Goal: Information Seeking & Learning: Understand process/instructions

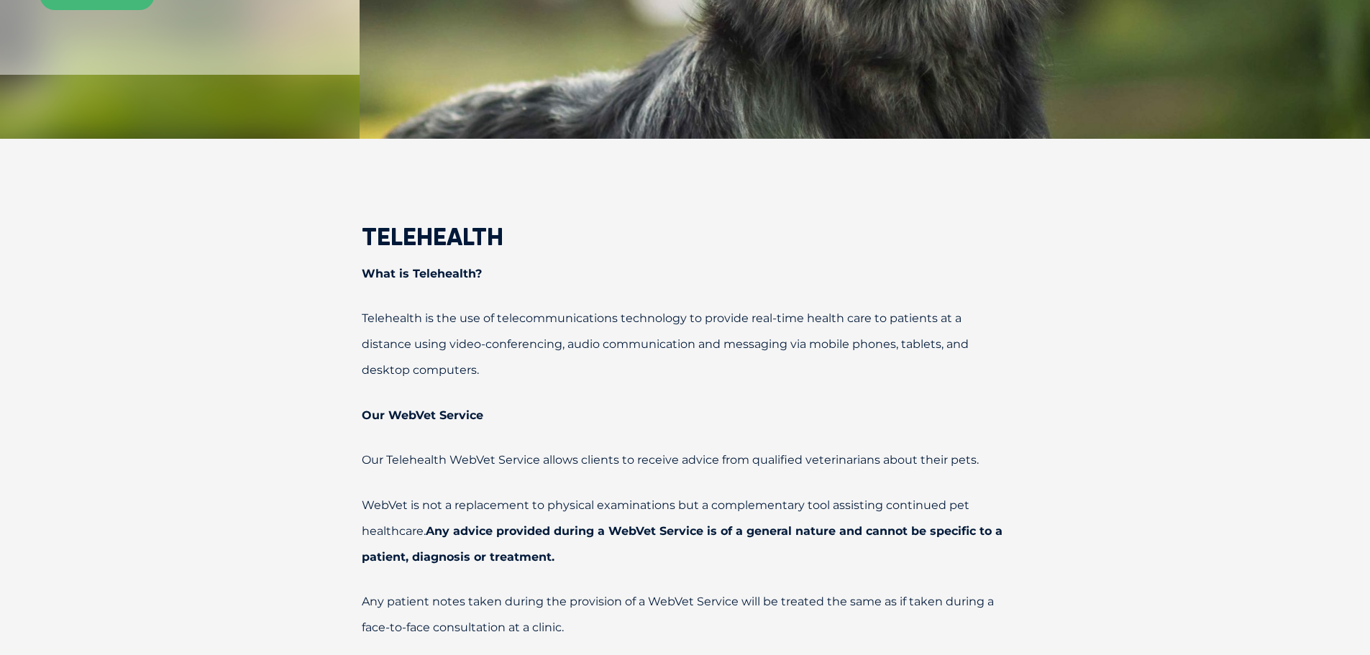
scroll to position [431, 0]
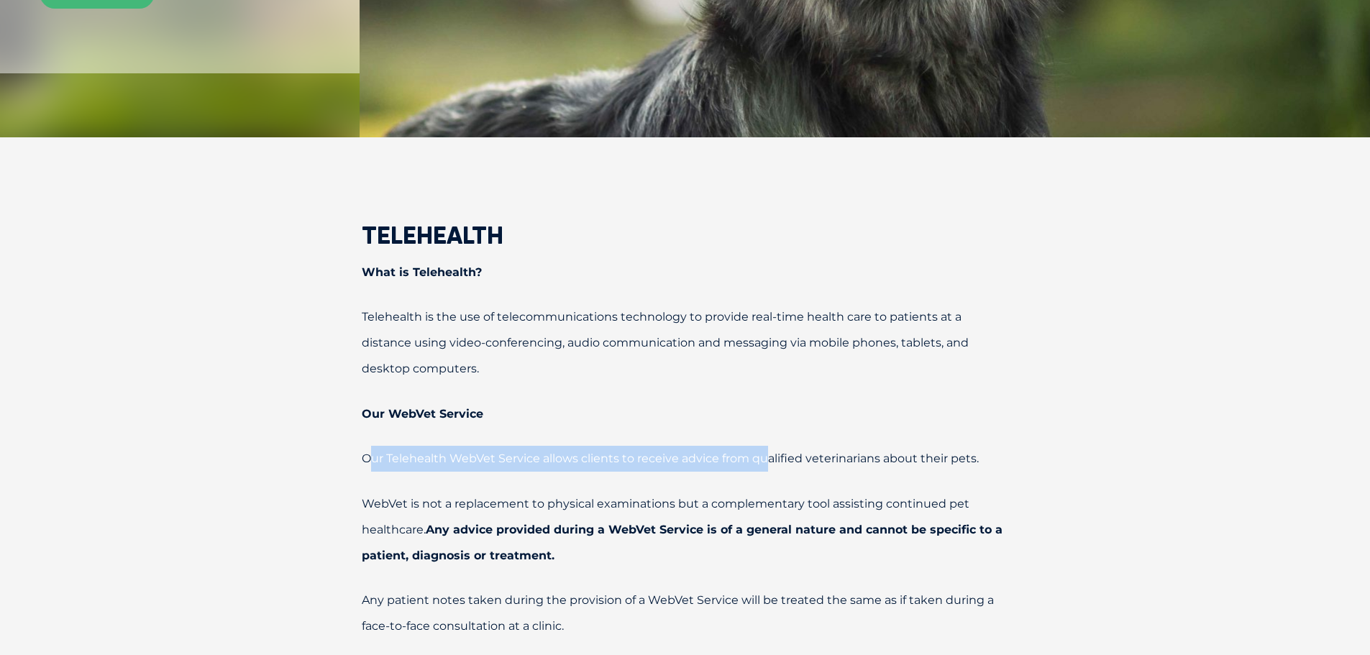
drag, startPoint x: 374, startPoint y: 459, endPoint x: 787, endPoint y: 463, distance: 412.8
click at [787, 463] on span "Our Telehealth WebVet Service allows clients to receive advice from qualified v…" at bounding box center [670, 459] width 617 height 14
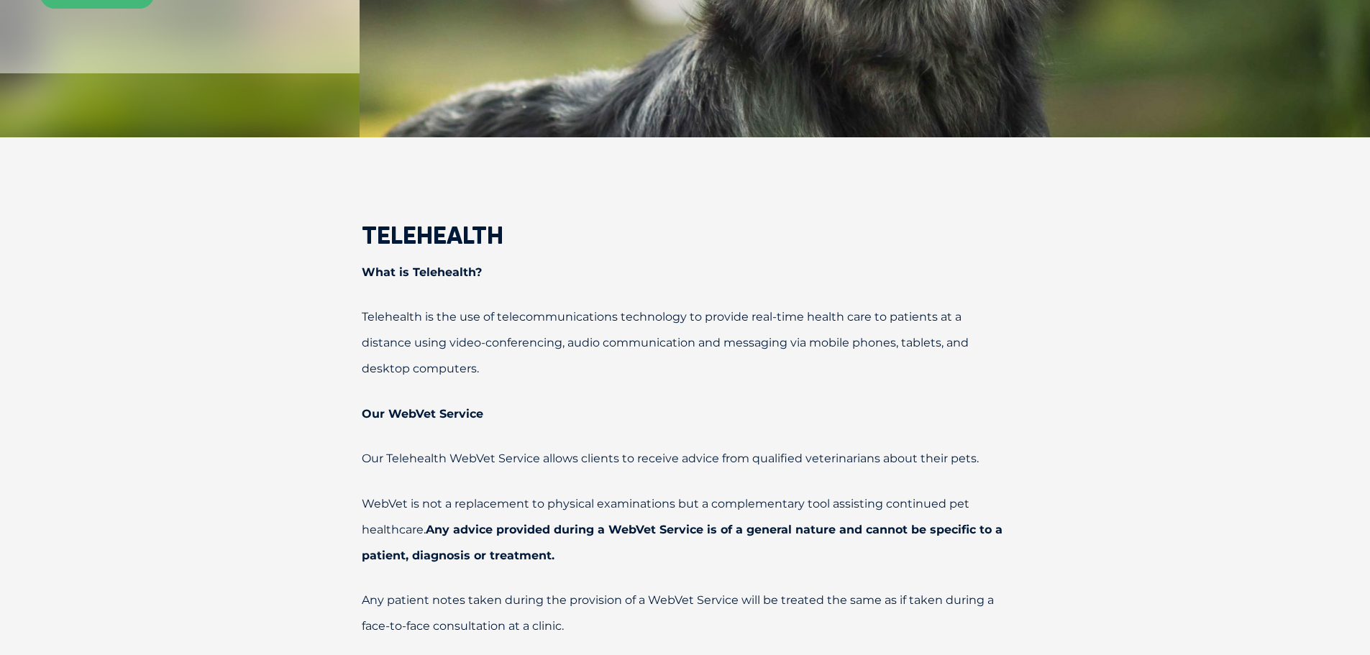
drag, startPoint x: 366, startPoint y: 508, endPoint x: 415, endPoint y: 509, distance: 48.9
click at [381, 508] on span "WebVet is not a replacement to physical examinations but a complementary tool a…" at bounding box center [666, 517] width 608 height 40
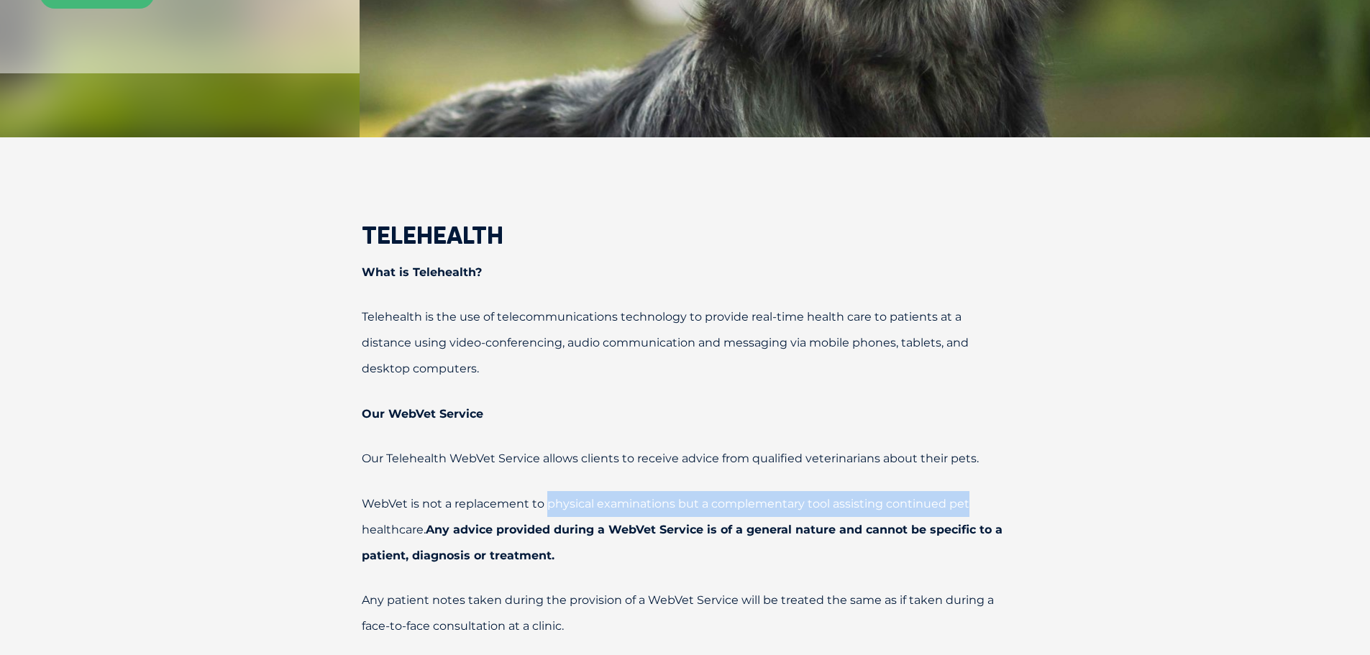
drag, startPoint x: 574, startPoint y: 511, endPoint x: 991, endPoint y: 510, distance: 417.1
click at [989, 510] on p "WebVet is not a replacement to physical examinations but a complementary tool a…" at bounding box center [685, 530] width 748 height 78
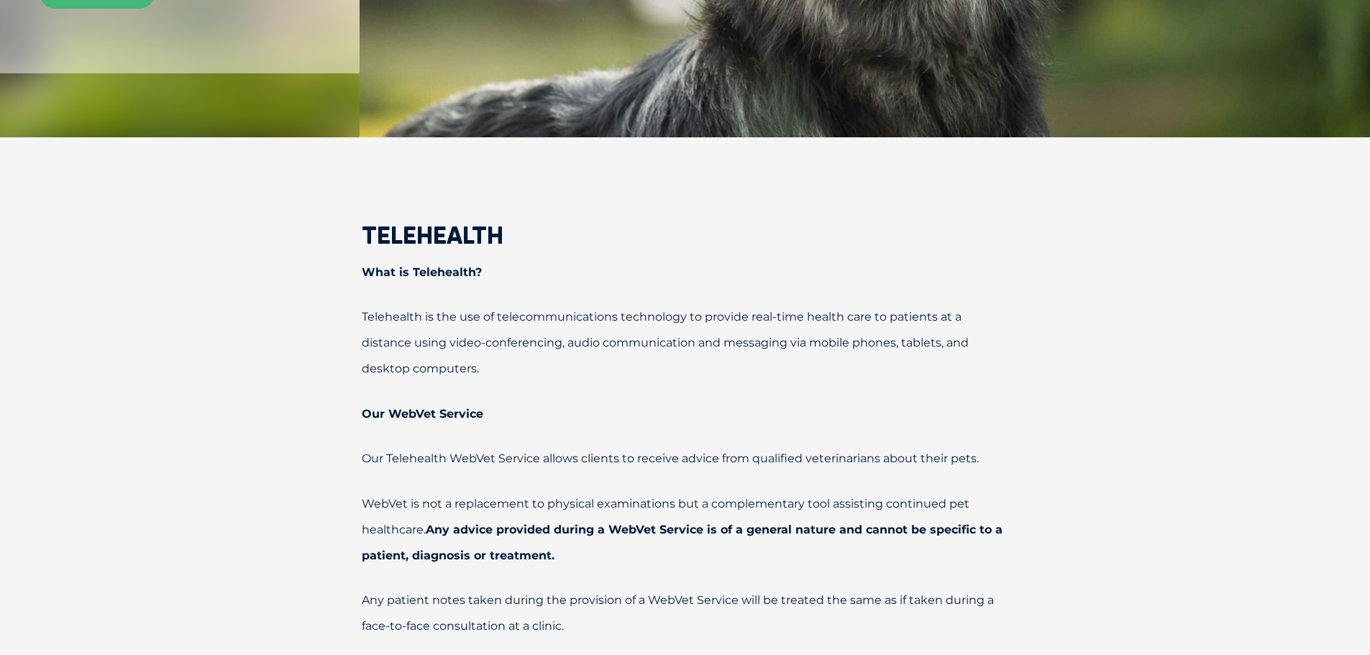
click at [382, 534] on span "WebVet is not a replacement to physical examinations but a complementary tool a…" at bounding box center [666, 517] width 608 height 40
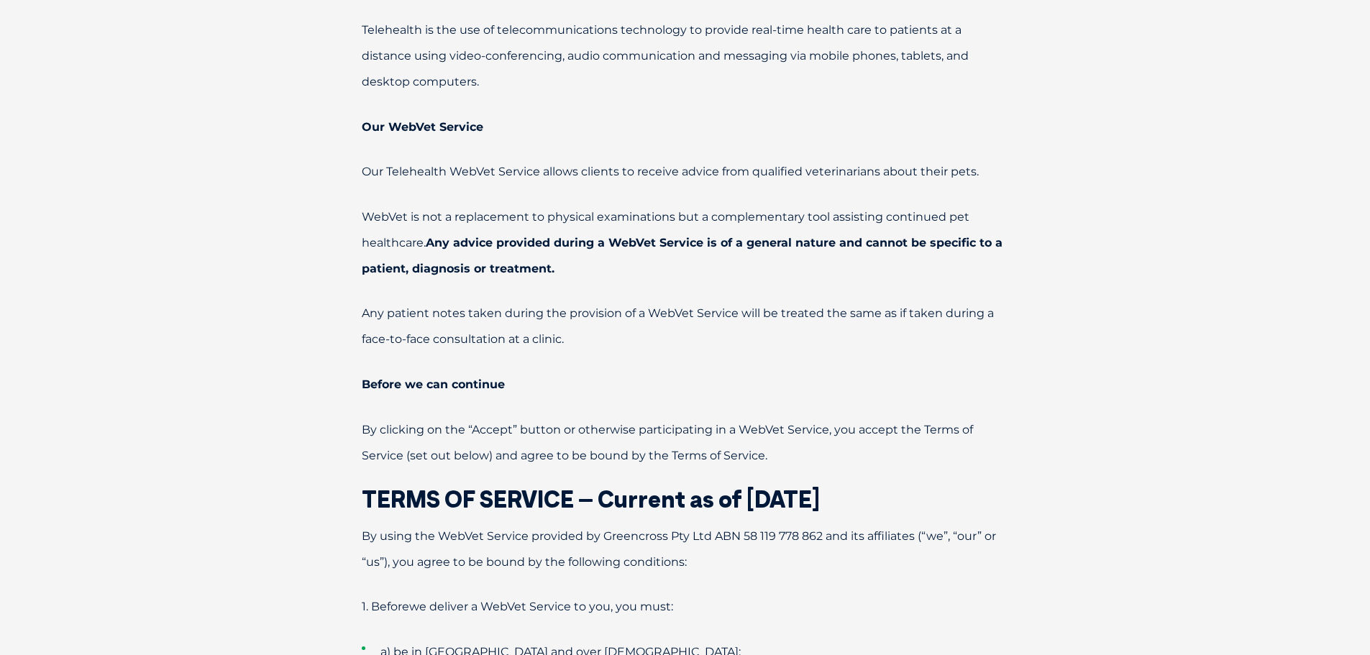
scroll to position [719, 0]
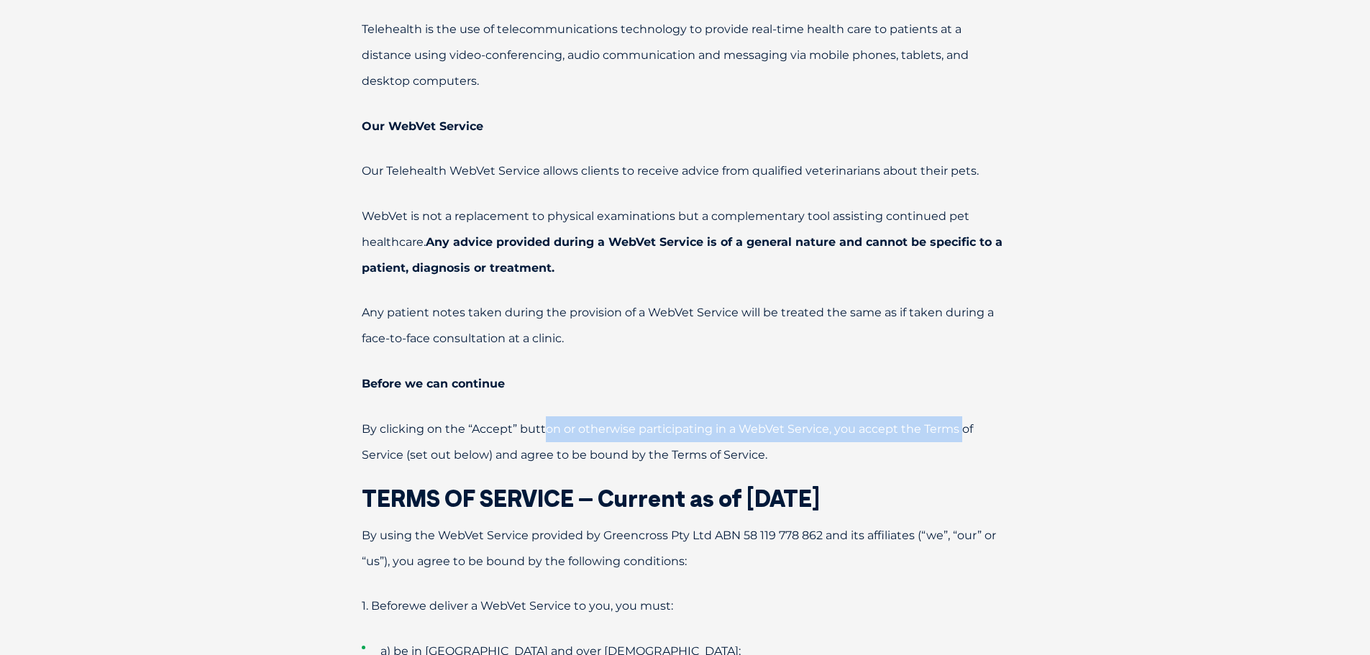
drag, startPoint x: 547, startPoint y: 432, endPoint x: 958, endPoint y: 441, distance: 411.4
click at [961, 438] on p "By clicking on the “Accept” button or otherwise participating in a WebVet Servi…" at bounding box center [685, 442] width 748 height 52
click at [956, 442] on p "By clicking on the “Accept” button or otherwise participating in a WebVet Servi…" at bounding box center [685, 442] width 748 height 52
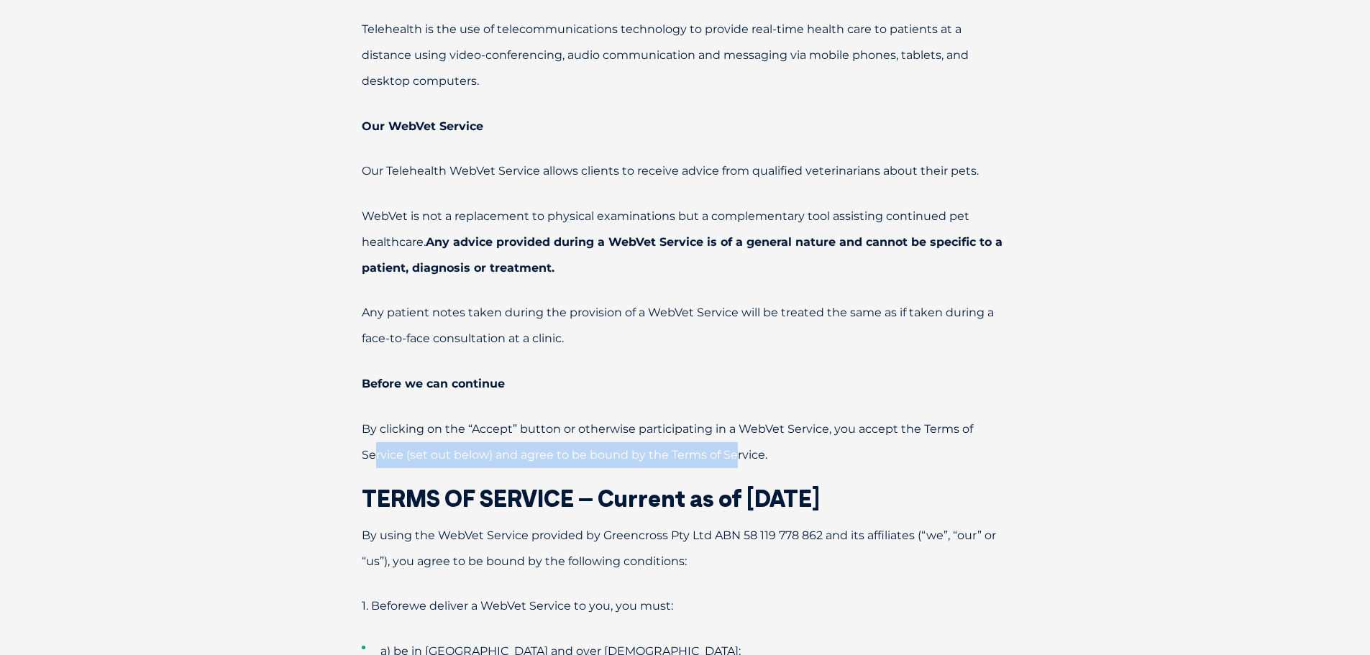
drag, startPoint x: 444, startPoint y: 456, endPoint x: 869, endPoint y: 456, distance: 425.7
click at [868, 456] on p "By clicking on the “Accept” button or otherwise participating in a WebVet Servi…" at bounding box center [685, 442] width 748 height 52
click at [869, 456] on p "By clicking on the “Accept” button or otherwise participating in a WebVet Servi…" at bounding box center [685, 442] width 748 height 52
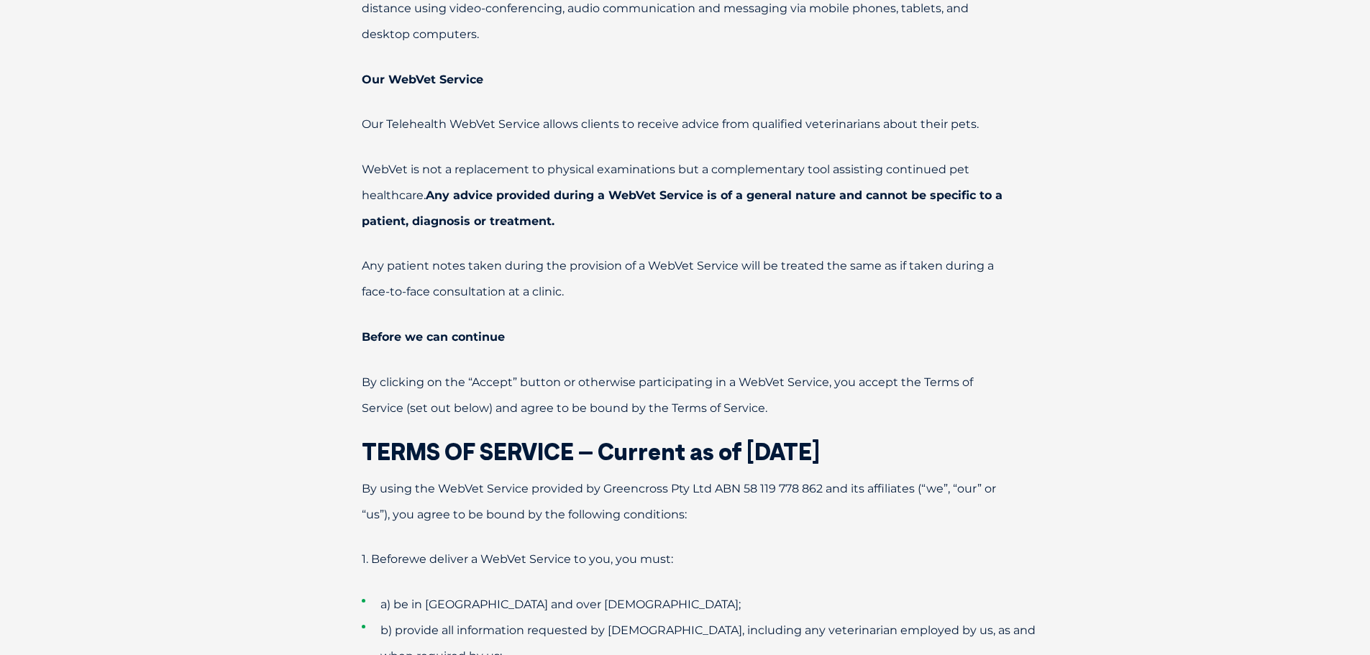
scroll to position [791, 0]
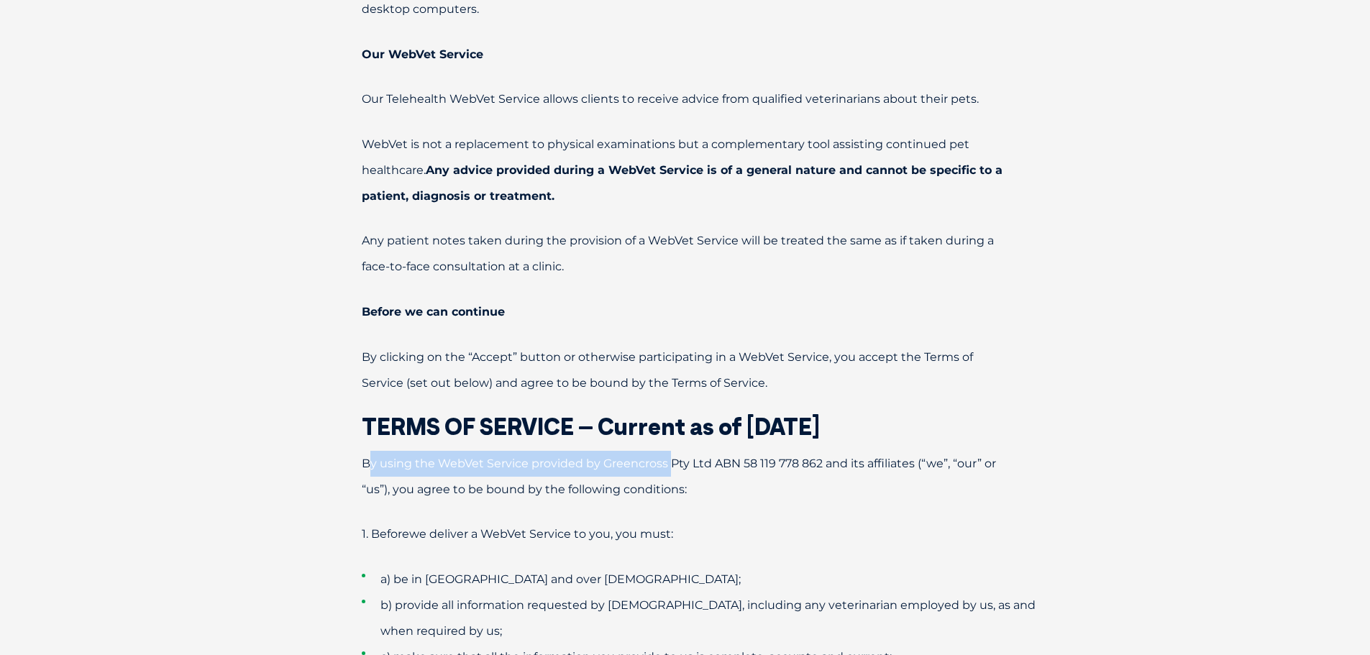
drag, startPoint x: 367, startPoint y: 465, endPoint x: 679, endPoint y: 468, distance: 311.4
click at [672, 468] on span "By using the WebVet Service provided by Greencross Pty Ltd ABN 58 119 778 862 a…" at bounding box center [679, 477] width 634 height 40
click at [682, 468] on span "By using the WebVet Service provided by Greencross Pty Ltd ABN 58 119 778 862 a…" at bounding box center [679, 477] width 634 height 40
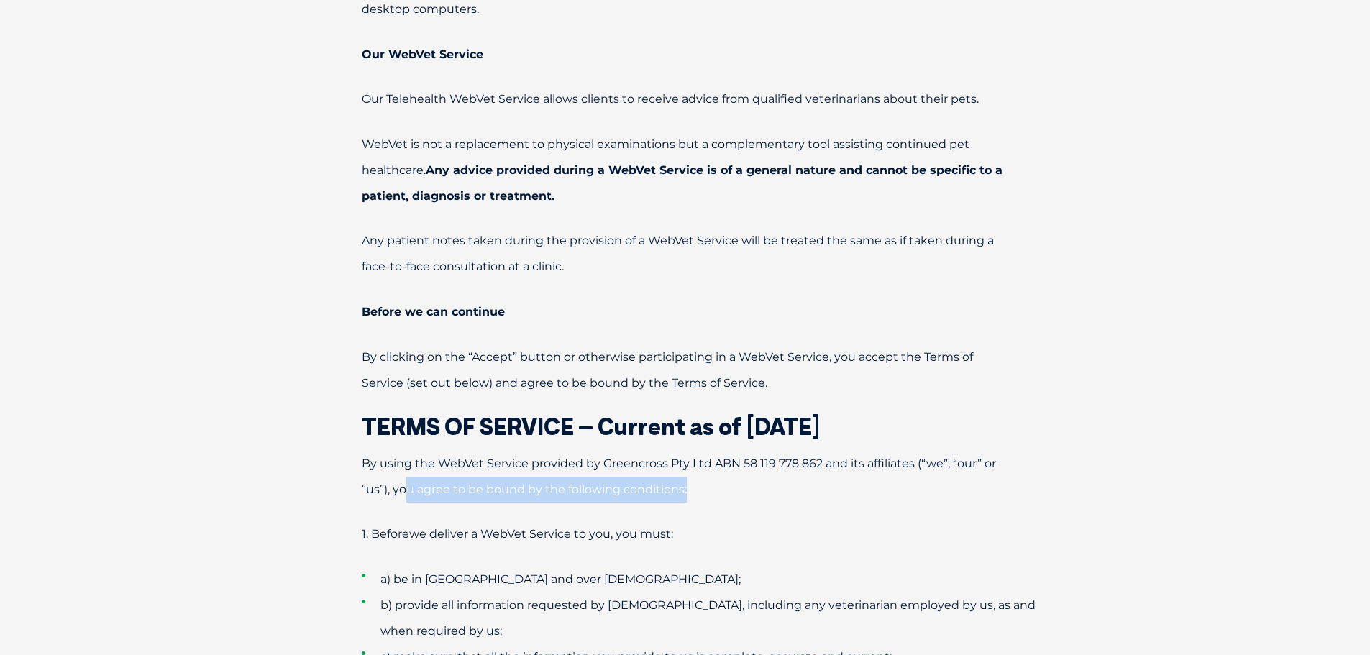
drag, startPoint x: 409, startPoint y: 486, endPoint x: 815, endPoint y: 489, distance: 406.3
click at [815, 489] on p "By using the WebVet Service provided by Greencross Pty Ltd ABN 58 119 778 862 a…" at bounding box center [685, 477] width 748 height 52
drag, startPoint x: 393, startPoint y: 532, endPoint x: 757, endPoint y: 532, distance: 363.2
click at [748, 532] on p "1. Before we deliver a WebVet Service to you, you must:" at bounding box center [685, 534] width 748 height 26
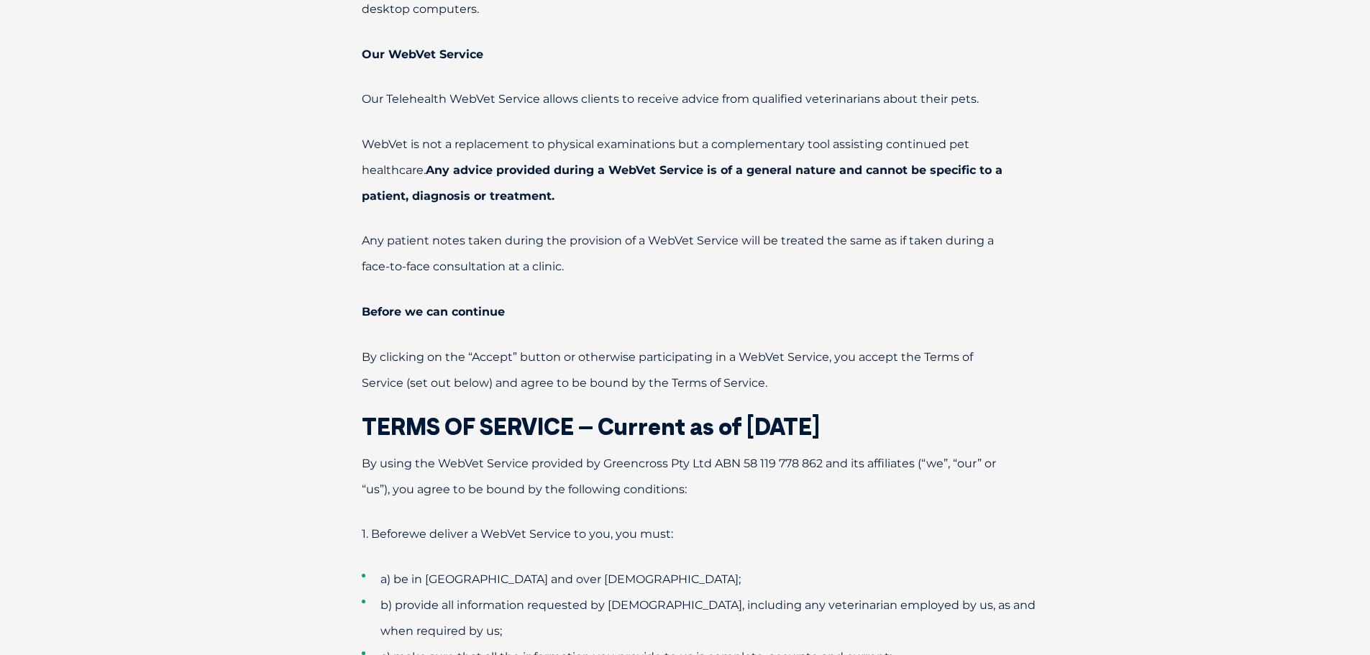
click at [757, 532] on p "1. Before we deliver a WebVet Service to you, you must:" at bounding box center [685, 534] width 748 height 26
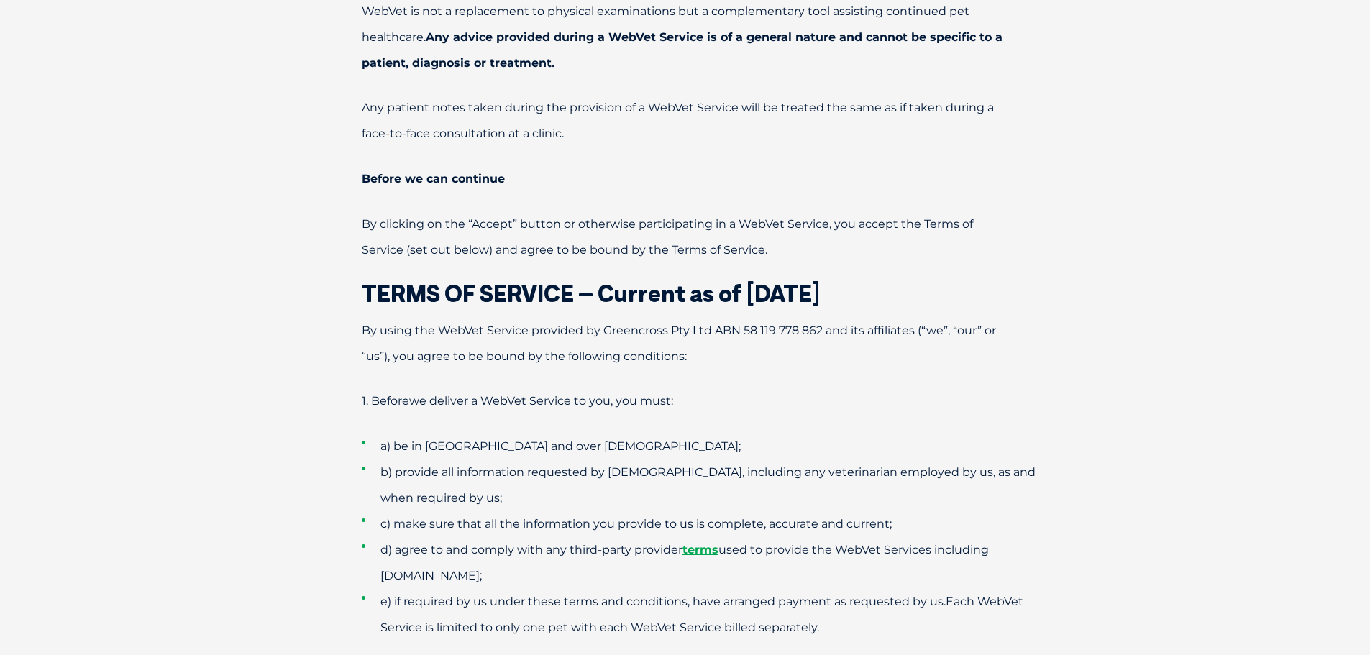
scroll to position [935, 0]
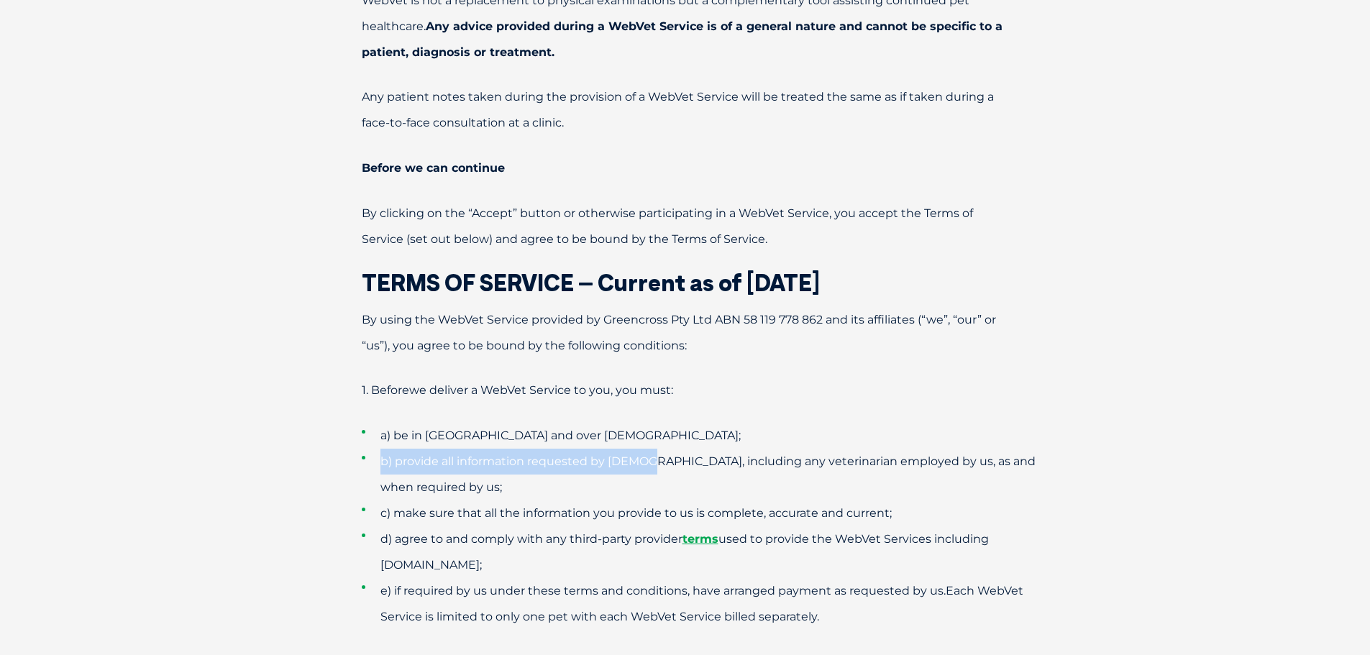
drag, startPoint x: 381, startPoint y: 465, endPoint x: 645, endPoint y: 470, distance: 264.0
click at [639, 470] on li "b) provide all information requested by [DEMOGRAPHIC_DATA], including any veter…" at bounding box center [711, 475] width 698 height 52
click at [700, 461] on span "b) provide all information requested by [DEMOGRAPHIC_DATA], including any veter…" at bounding box center [707, 474] width 655 height 40
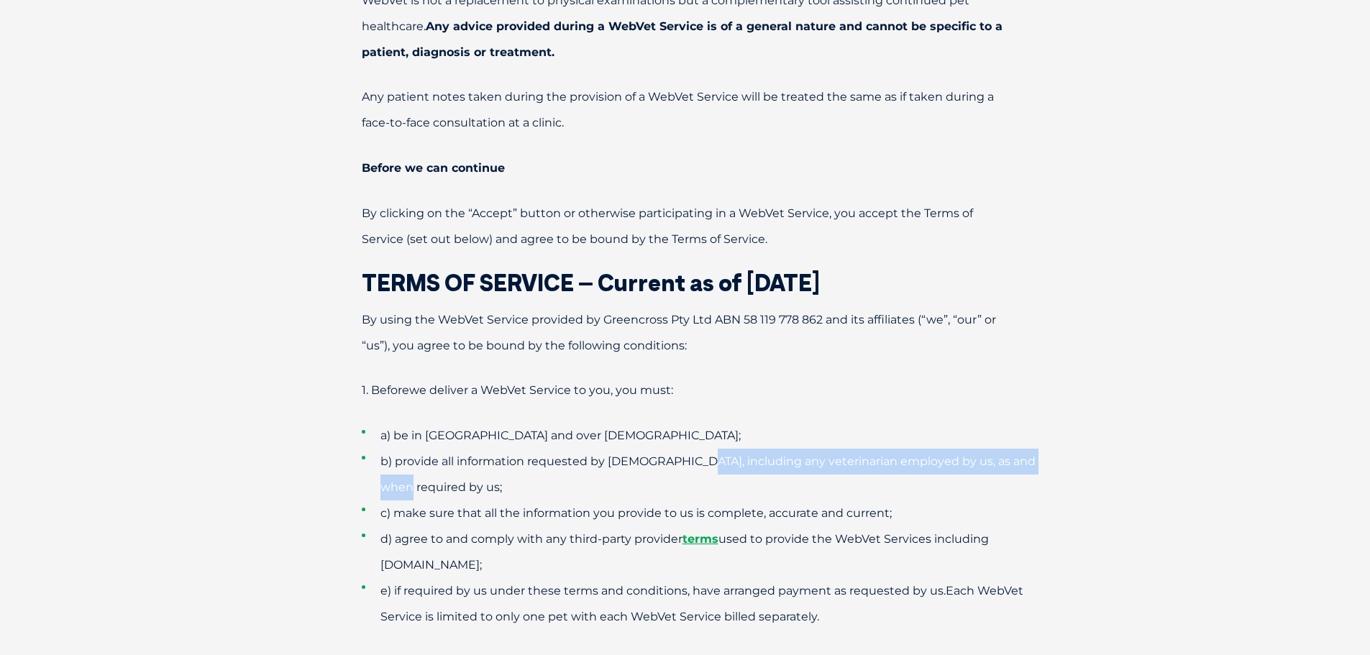
drag, startPoint x: 682, startPoint y: 462, endPoint x: 1071, endPoint y: 468, distance: 389.1
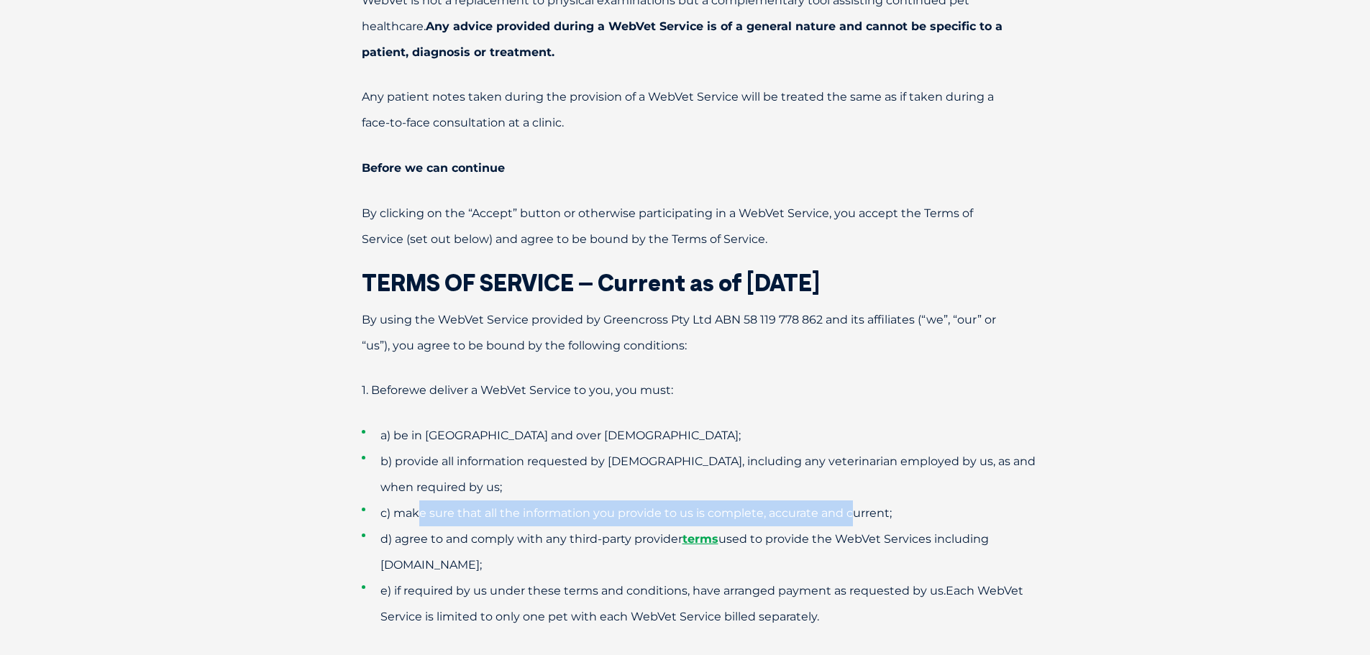
drag, startPoint x: 423, startPoint y: 486, endPoint x: 830, endPoint y: 494, distance: 407.1
click at [849, 506] on span "c) make sure that all the information you provide to us is complete, accurate a…" at bounding box center [635, 513] width 511 height 14
drag, startPoint x: 609, startPoint y: 516, endPoint x: 467, endPoint y: 516, distance: 141.7
click at [606, 532] on span "d) agree to and comply with any third-party provider terms used to provide the …" at bounding box center [684, 552] width 608 height 40
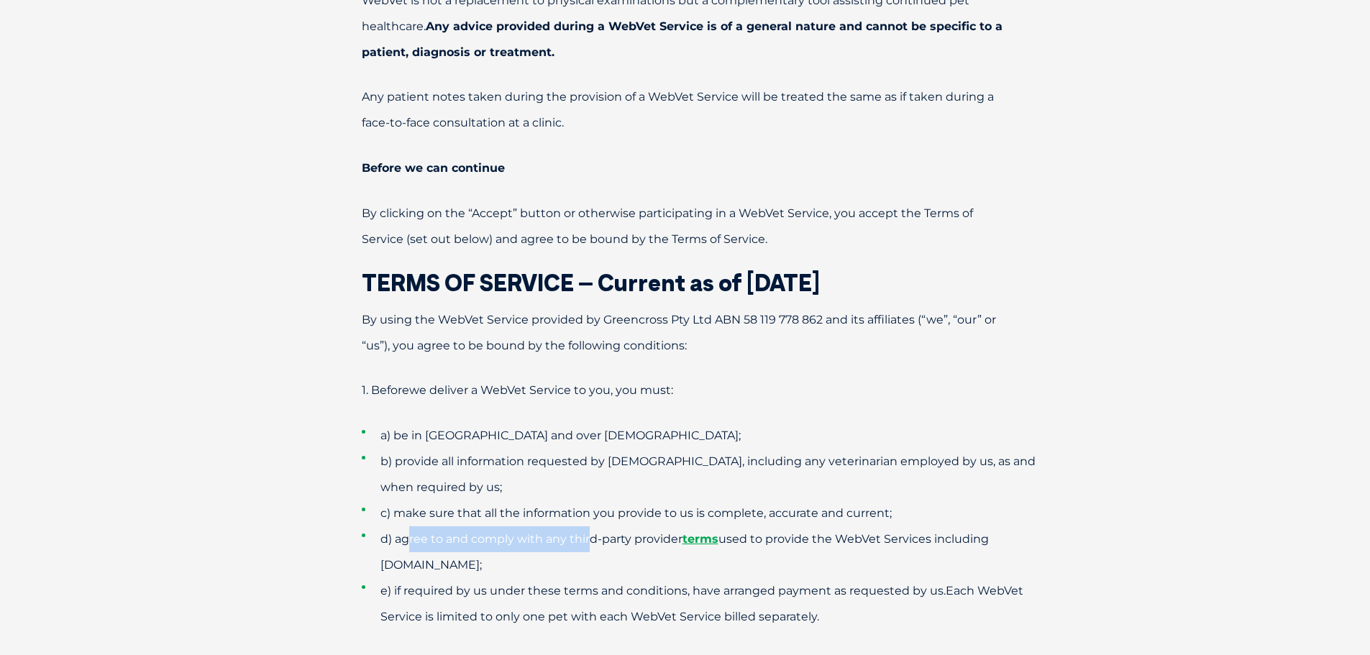
drag, startPoint x: 406, startPoint y: 513, endPoint x: 616, endPoint y: 518, distance: 210.0
click at [603, 532] on span "d) agree to and comply with any third-party provider terms used to provide the …" at bounding box center [684, 552] width 608 height 40
click at [616, 532] on span "d) agree to and comply with any third-party provider terms used to provide the …" at bounding box center [684, 552] width 608 height 40
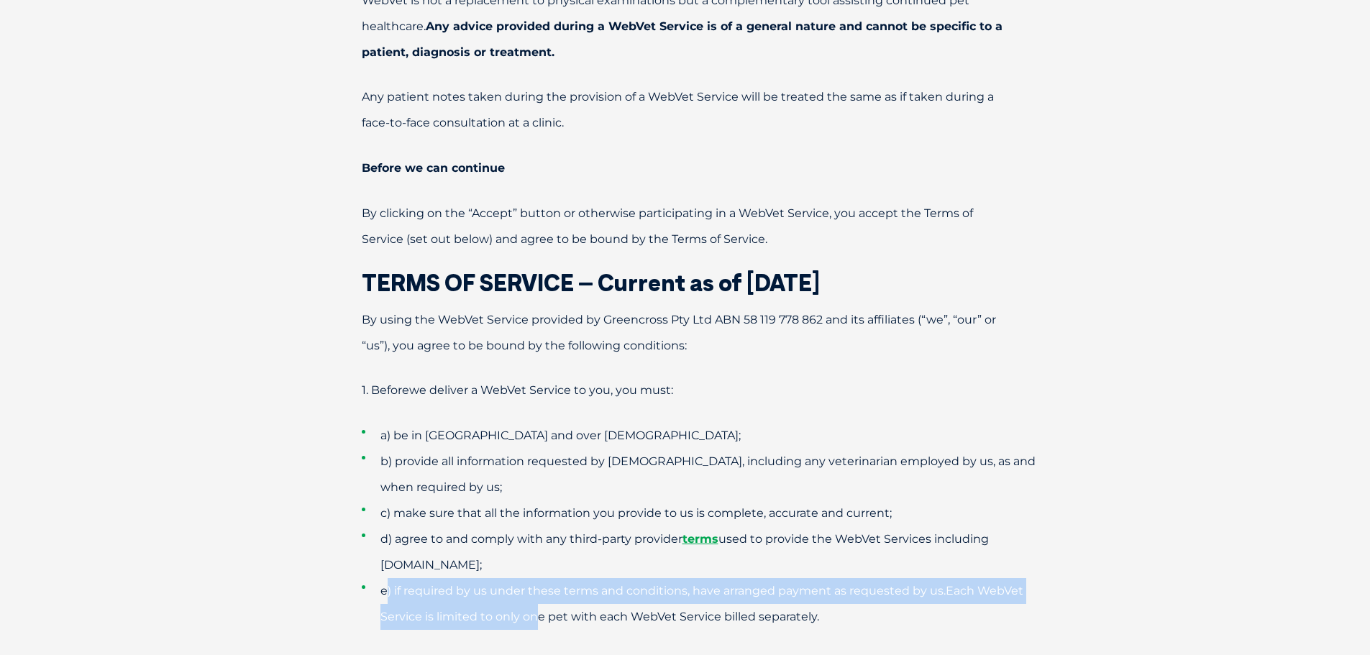
drag, startPoint x: 385, startPoint y: 535, endPoint x: 606, endPoint y: 573, distance: 224.0
click at [596, 578] on li "e) if required by us under these terms and conditions, have arranged payment as…" at bounding box center [711, 604] width 698 height 52
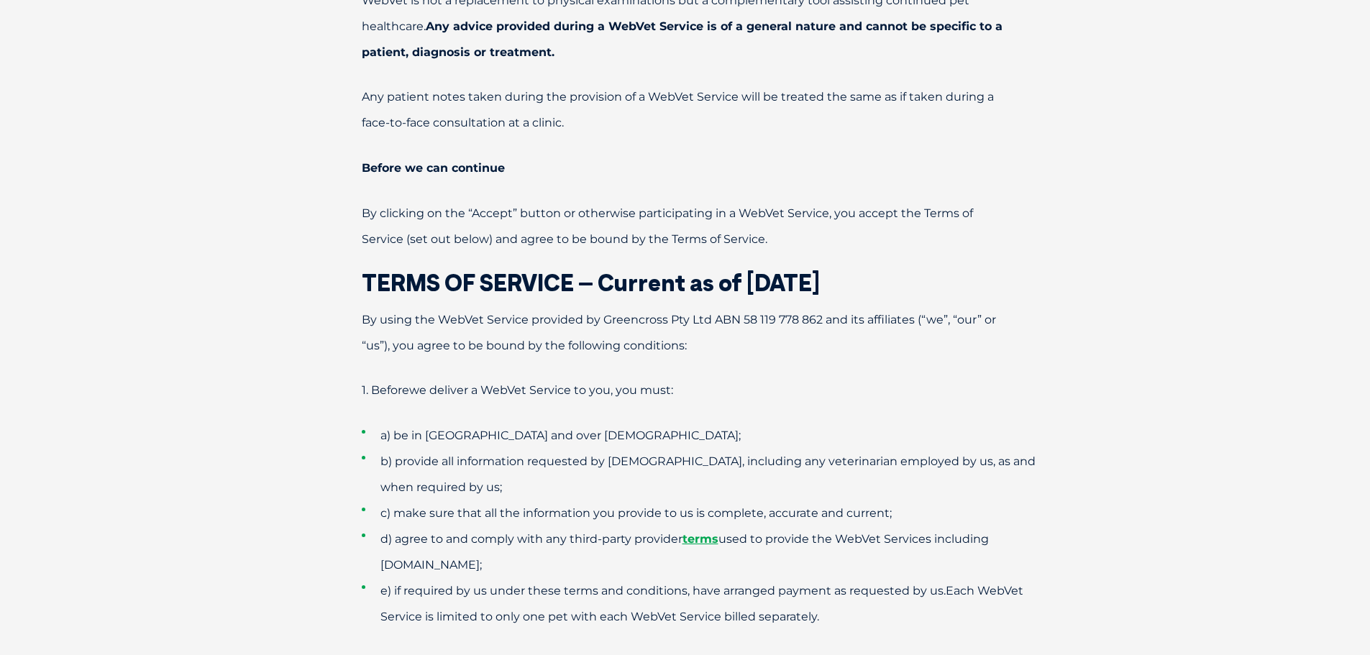
click at [606, 578] on li "e) if required by us under these terms and conditions, have arranged payment as…" at bounding box center [711, 604] width 698 height 52
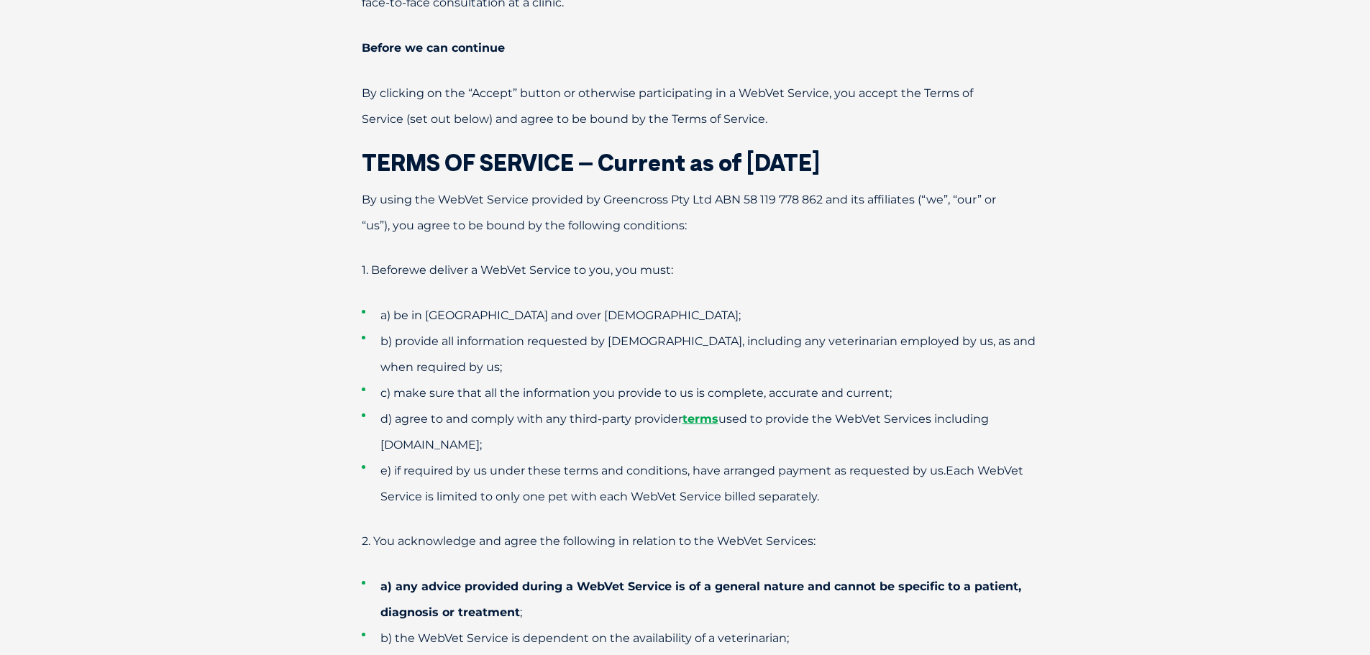
scroll to position [1079, 0]
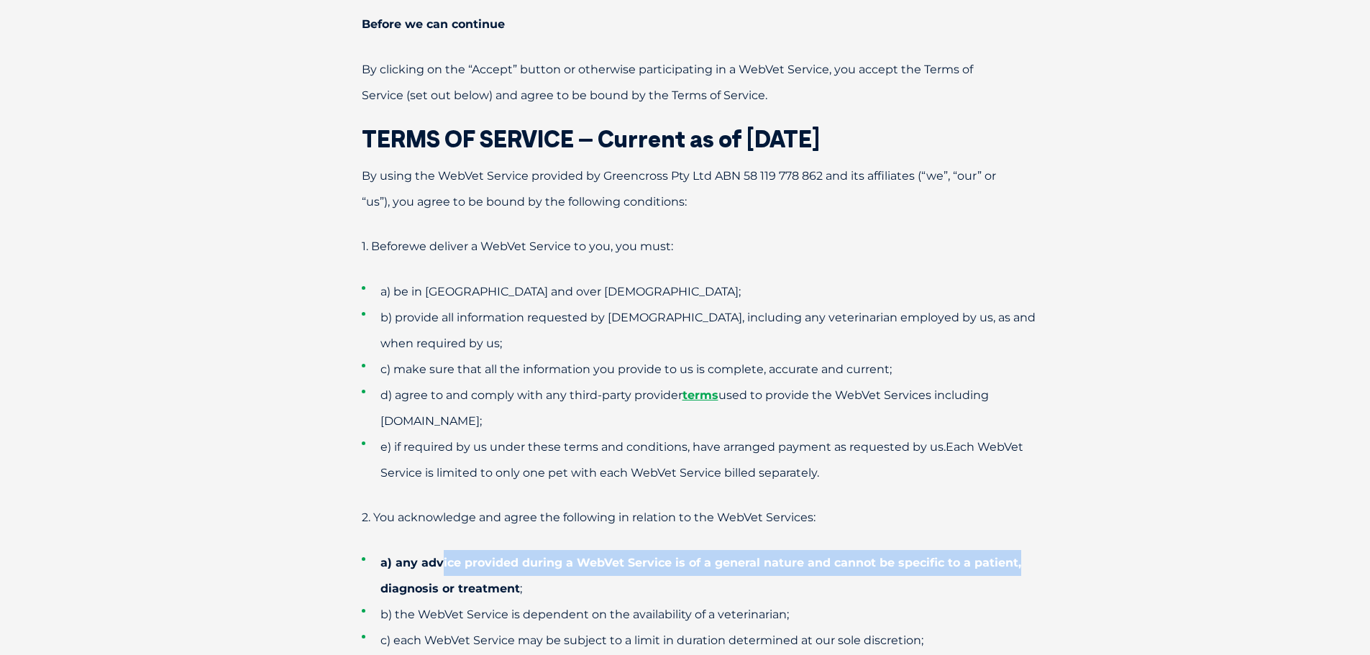
drag, startPoint x: 439, startPoint y: 511, endPoint x: 1048, endPoint y: 515, distance: 608.4
click at [1047, 550] on li "a) any advice provided during a WebVet Service is of a general nature and canno…" at bounding box center [711, 576] width 698 height 52
click at [942, 550] on li "a) any advice provided during a WebVet Service is of a general nature and canno…" at bounding box center [711, 576] width 698 height 52
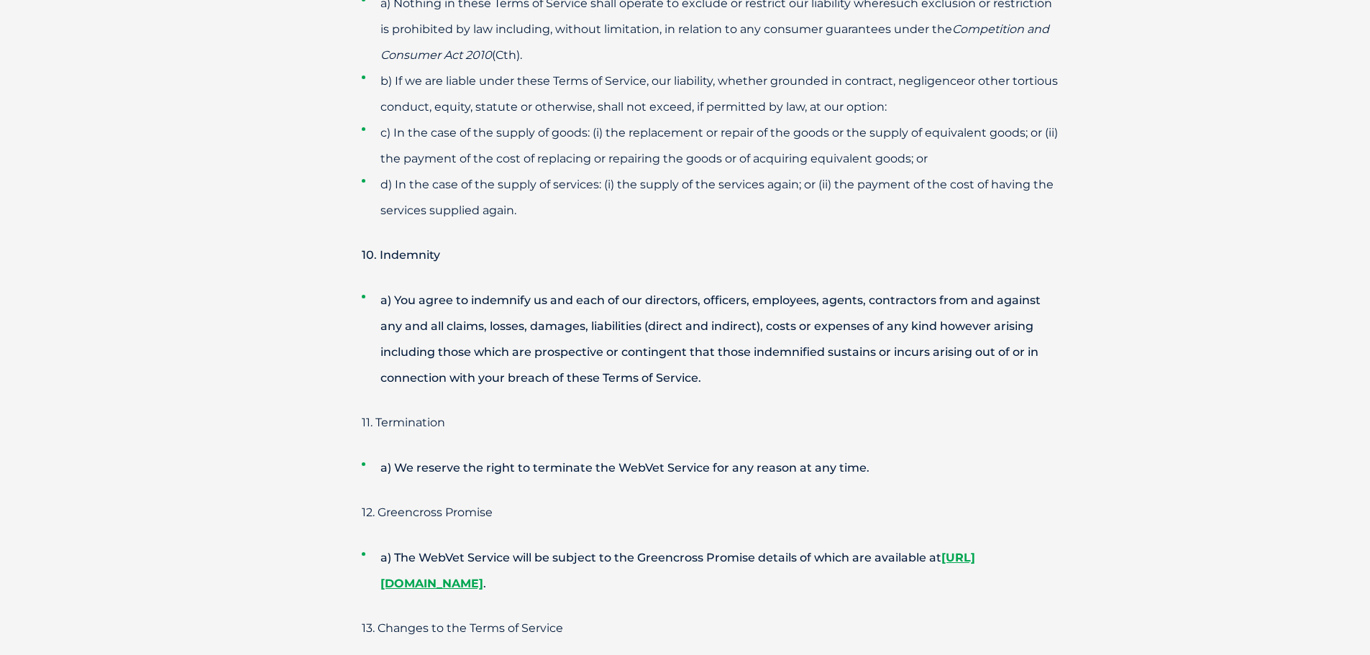
scroll to position [3668, 0]
drag, startPoint x: 465, startPoint y: 248, endPoint x: 699, endPoint y: 250, distance: 234.4
click at [699, 286] on li "a) You agree to indemnify us and each of our directors, officers, employees, ag…" at bounding box center [711, 338] width 698 height 104
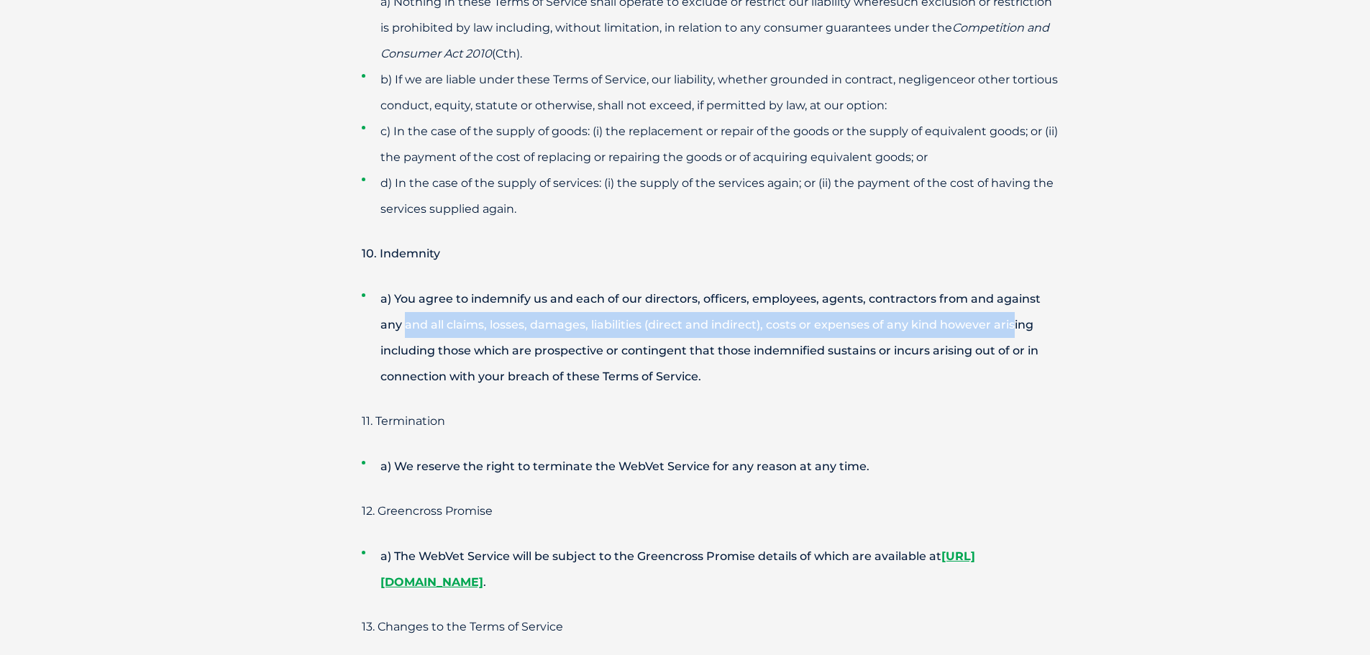
drag, startPoint x: 380, startPoint y: 277, endPoint x: 979, endPoint y: 283, distance: 599.1
click at [989, 286] on li "a) You agree to indemnify us and each of our directors, officers, employees, ag…" at bounding box center [711, 338] width 698 height 104
drag, startPoint x: 977, startPoint y: 285, endPoint x: 735, endPoint y: 358, distance: 252.5
click at [976, 286] on li "a) You agree to indemnify us and each of our directors, officers, employees, ag…" at bounding box center [711, 338] width 698 height 104
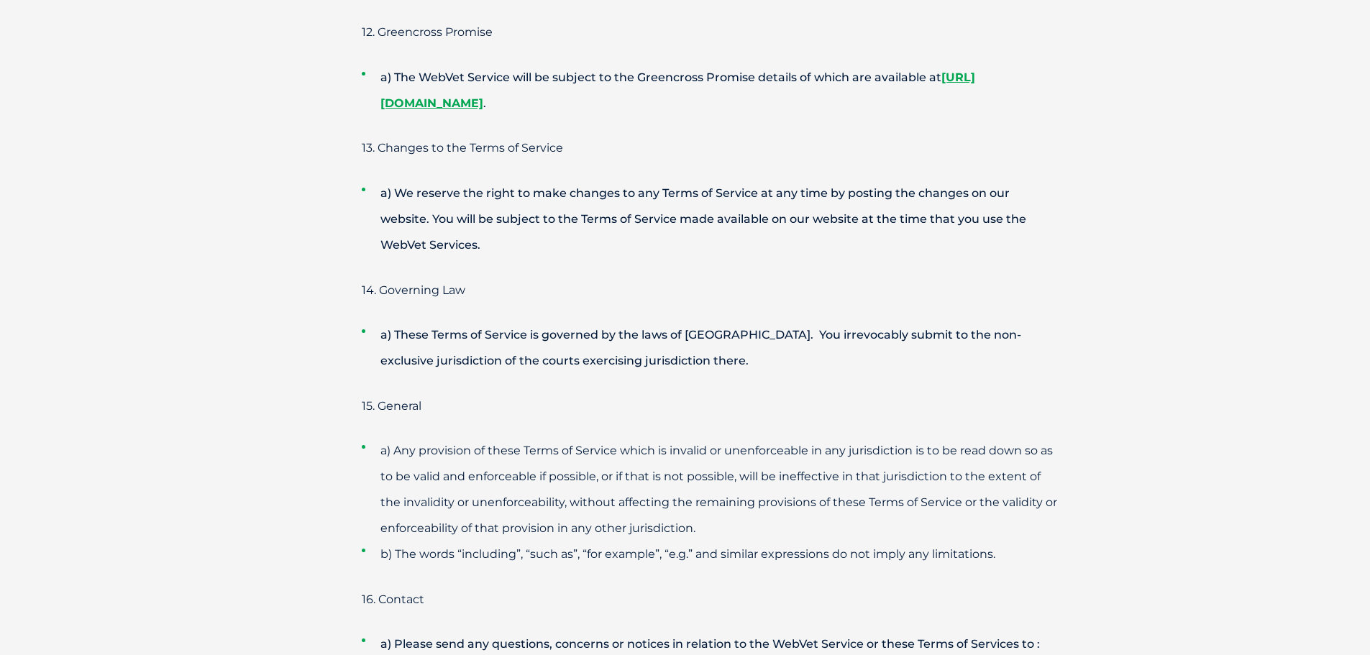
scroll to position [4243, 0]
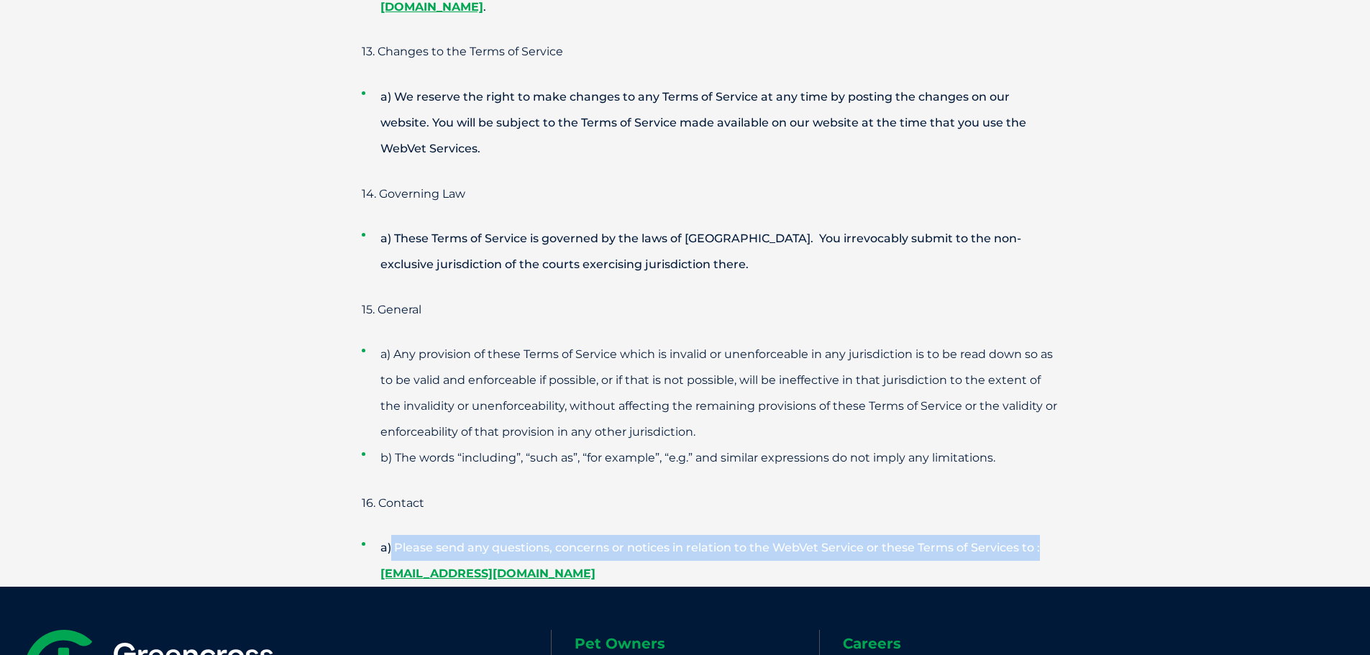
drag, startPoint x: 389, startPoint y: 489, endPoint x: 1071, endPoint y: 487, distance: 682.5
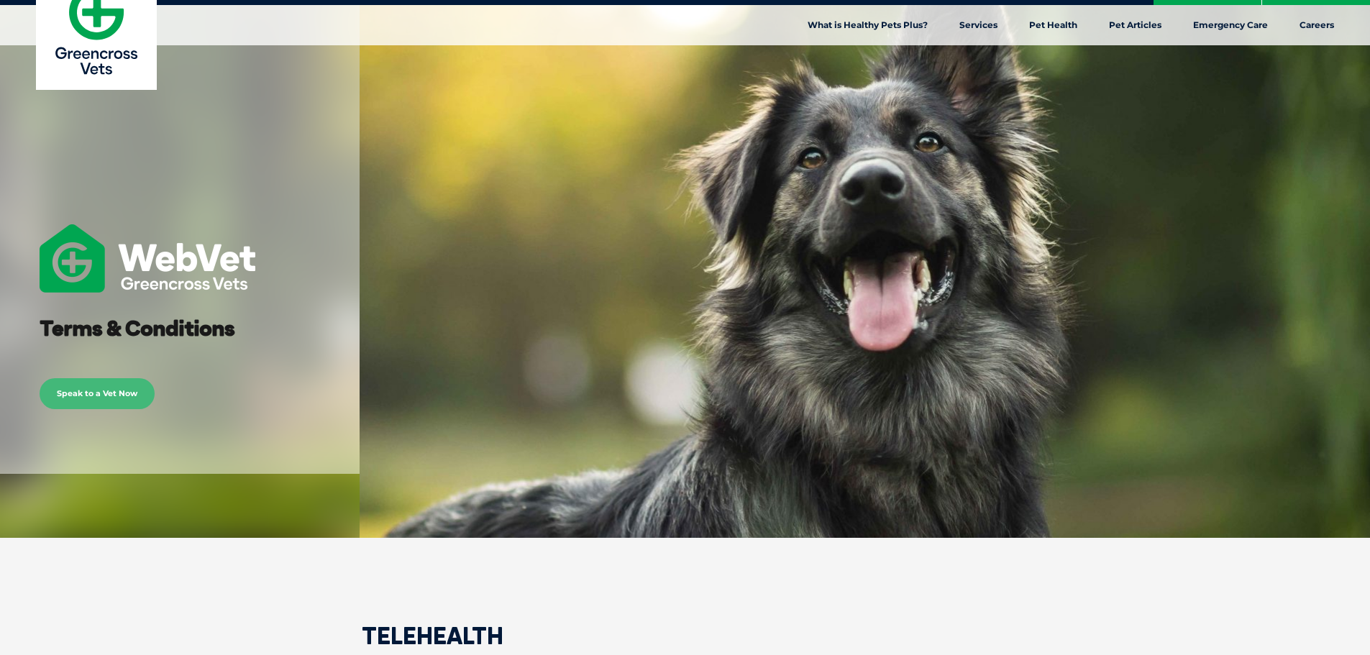
scroll to position [0, 0]
